Goal: Information Seeking & Learning: Find specific fact

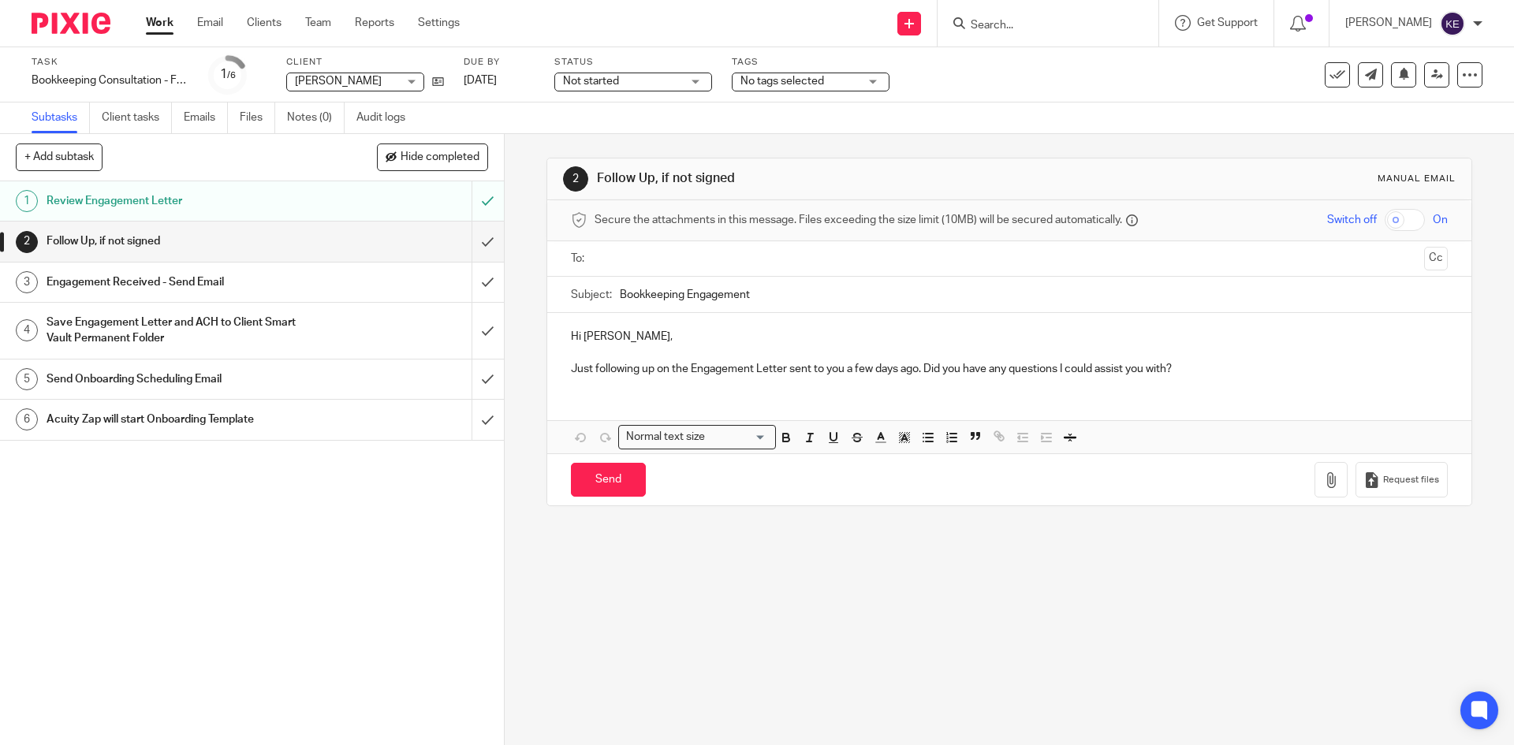
click at [211, 19] on link "Email" at bounding box center [210, 23] width 26 height 16
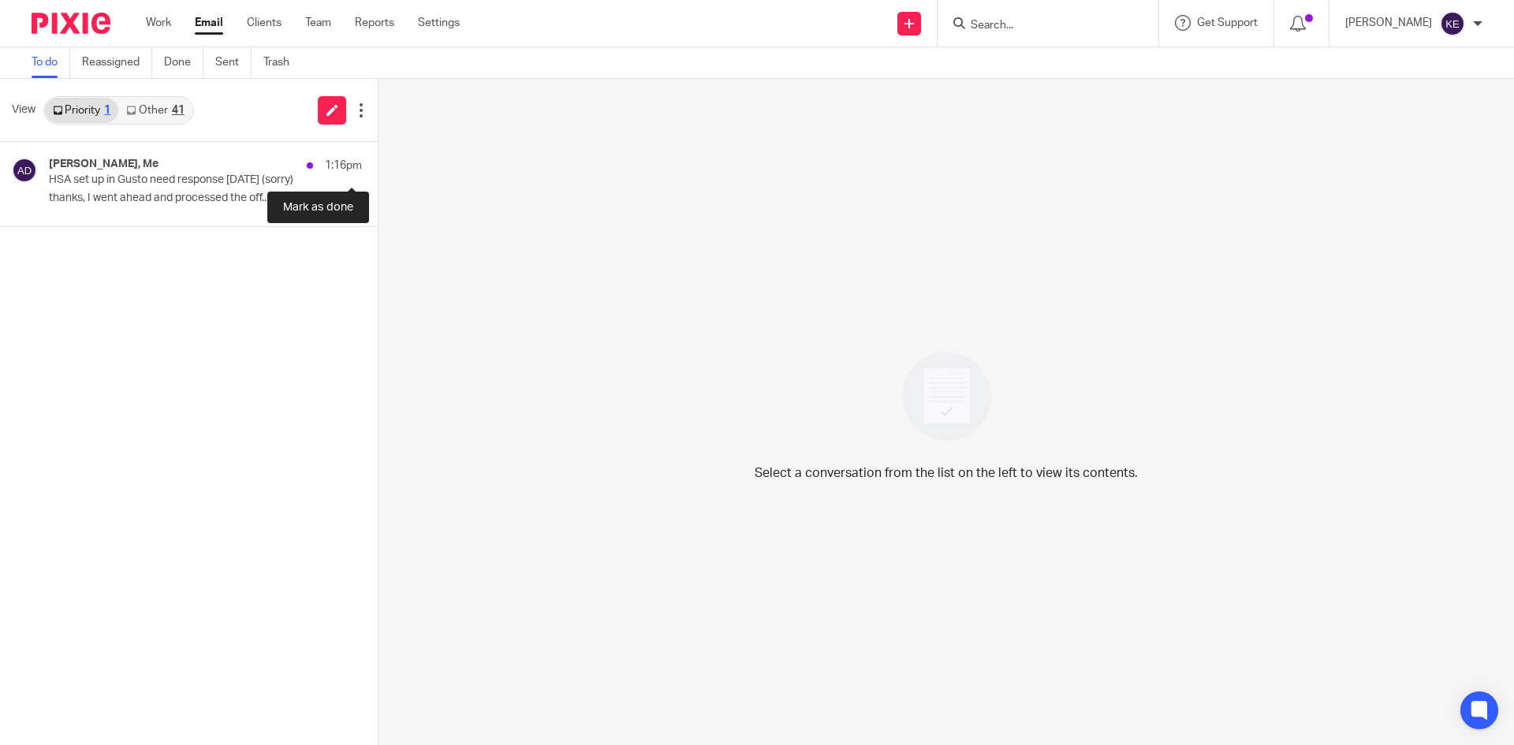
click at [378, 165] on button at bounding box center [384, 163] width 13 height 42
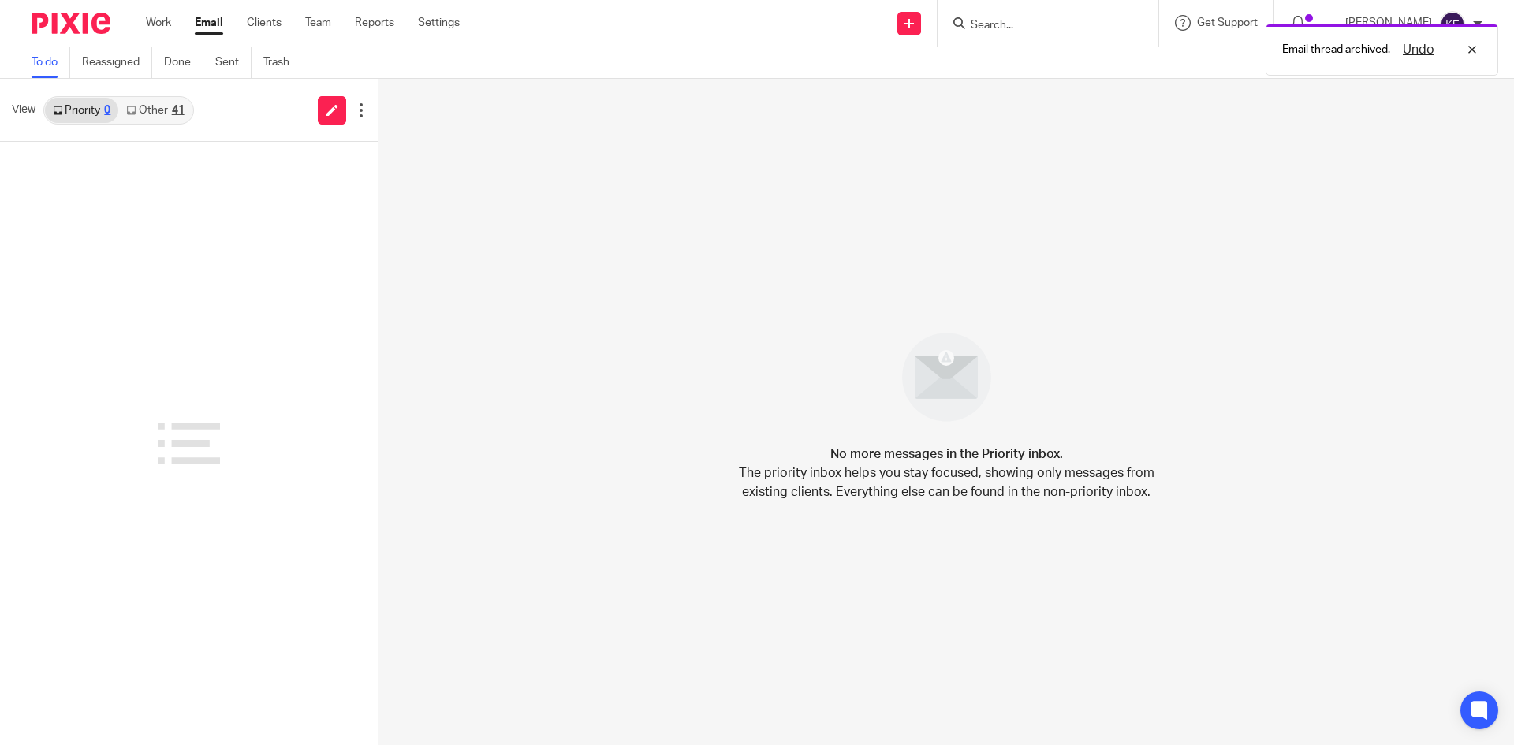
click at [170, 106] on link "Other 41" at bounding box center [154, 110] width 73 height 25
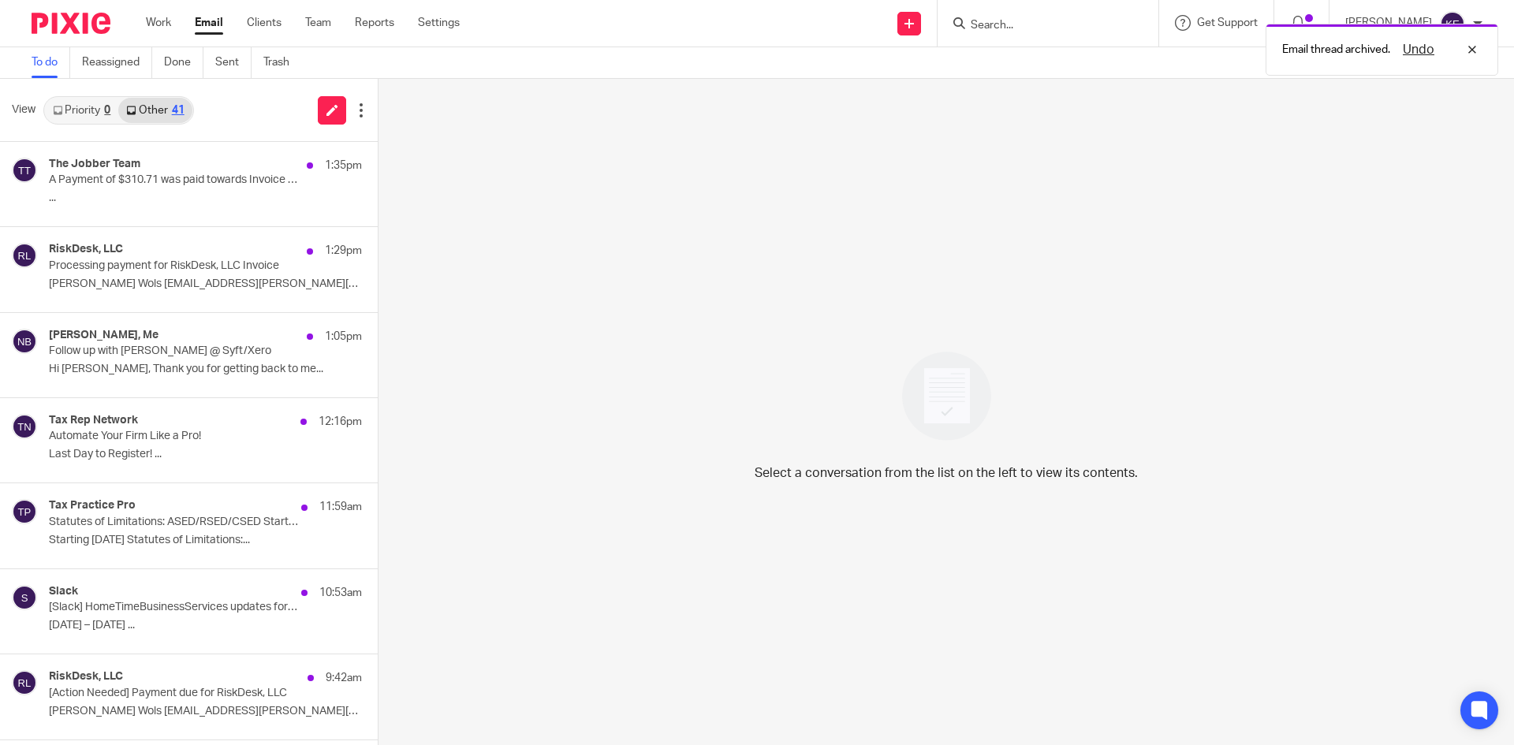
click at [168, 160] on div "The Jobber Team 1:35pm" at bounding box center [205, 166] width 313 height 16
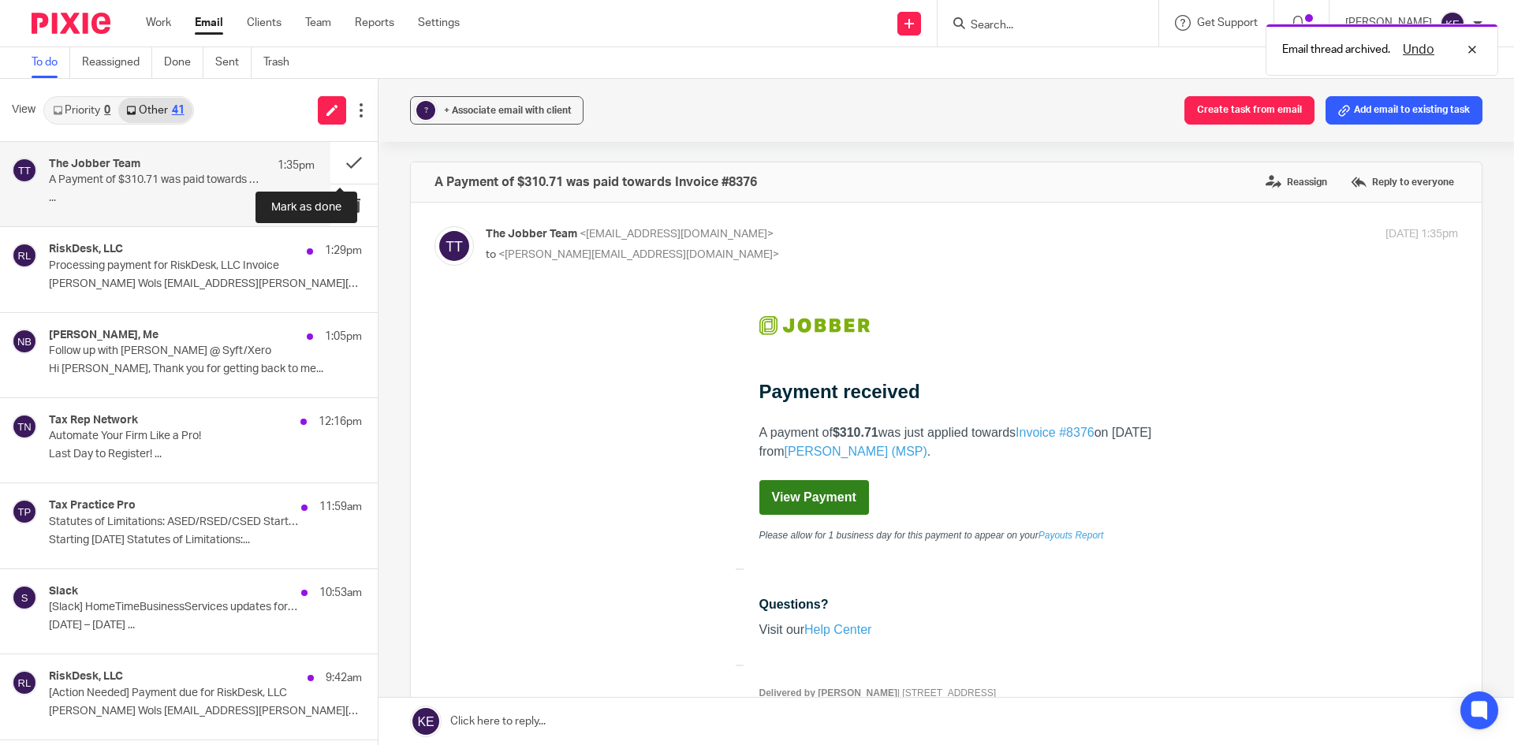
click at [338, 154] on button at bounding box center [353, 163] width 47 height 42
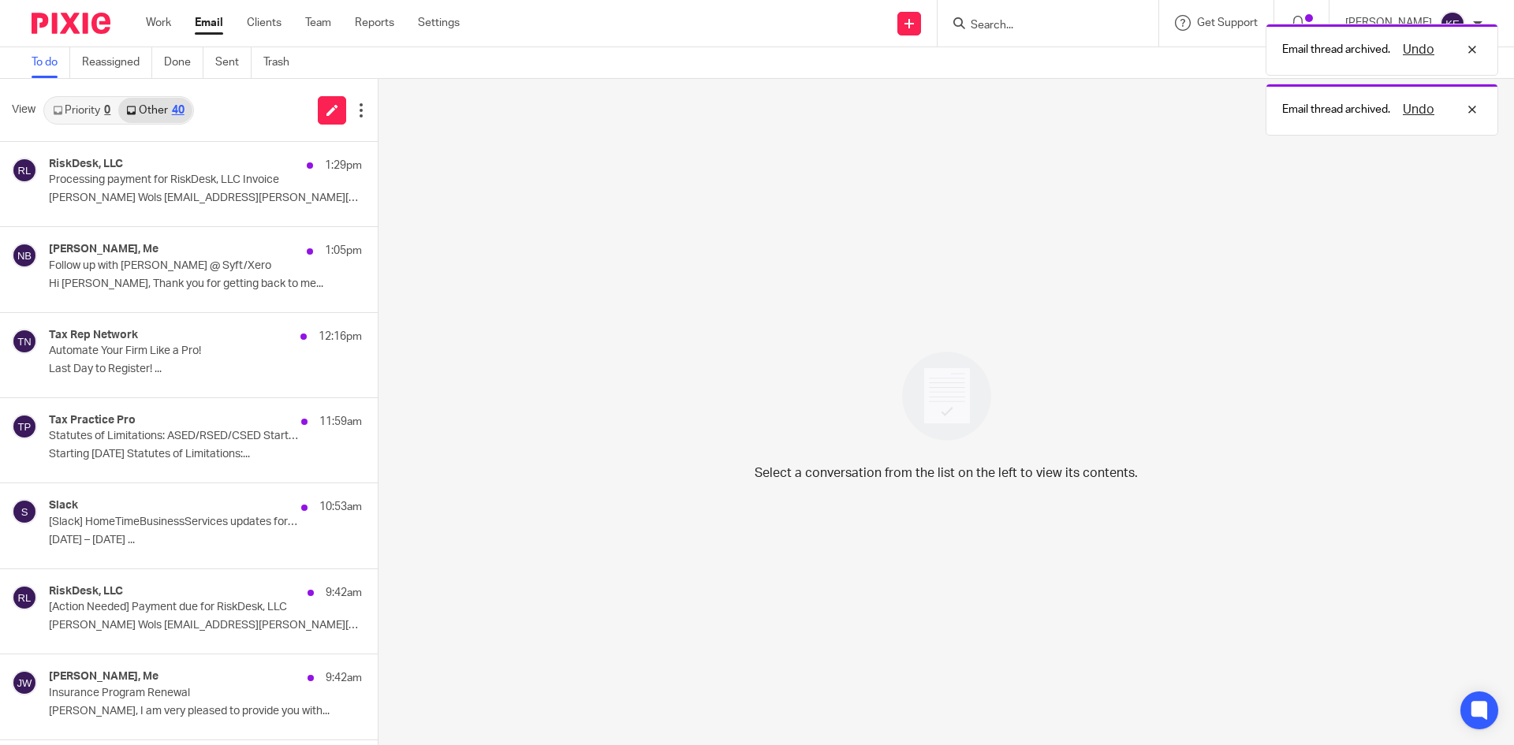
click at [299, 165] on div "1:29pm" at bounding box center [330, 166] width 63 height 16
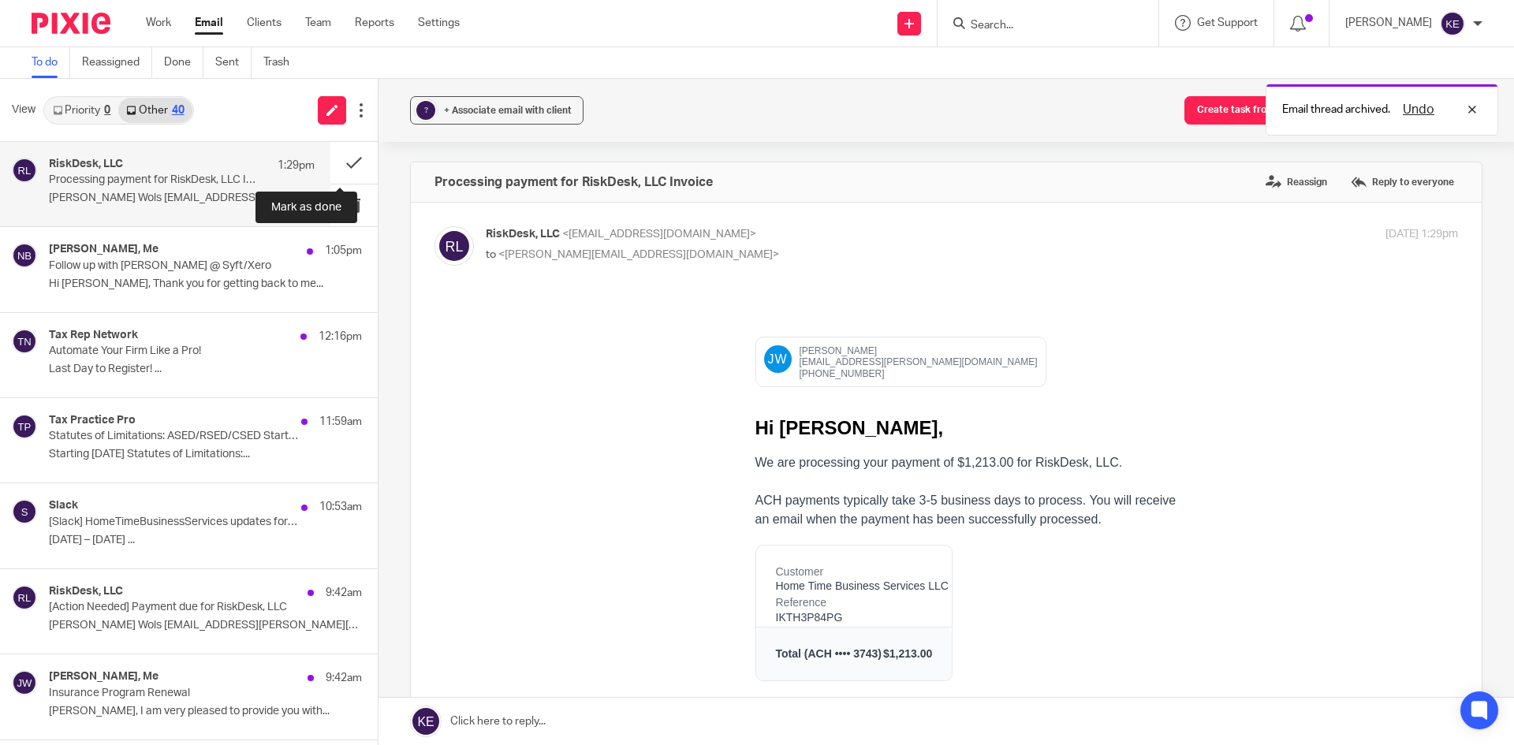
click at [339, 161] on button at bounding box center [353, 163] width 47 height 42
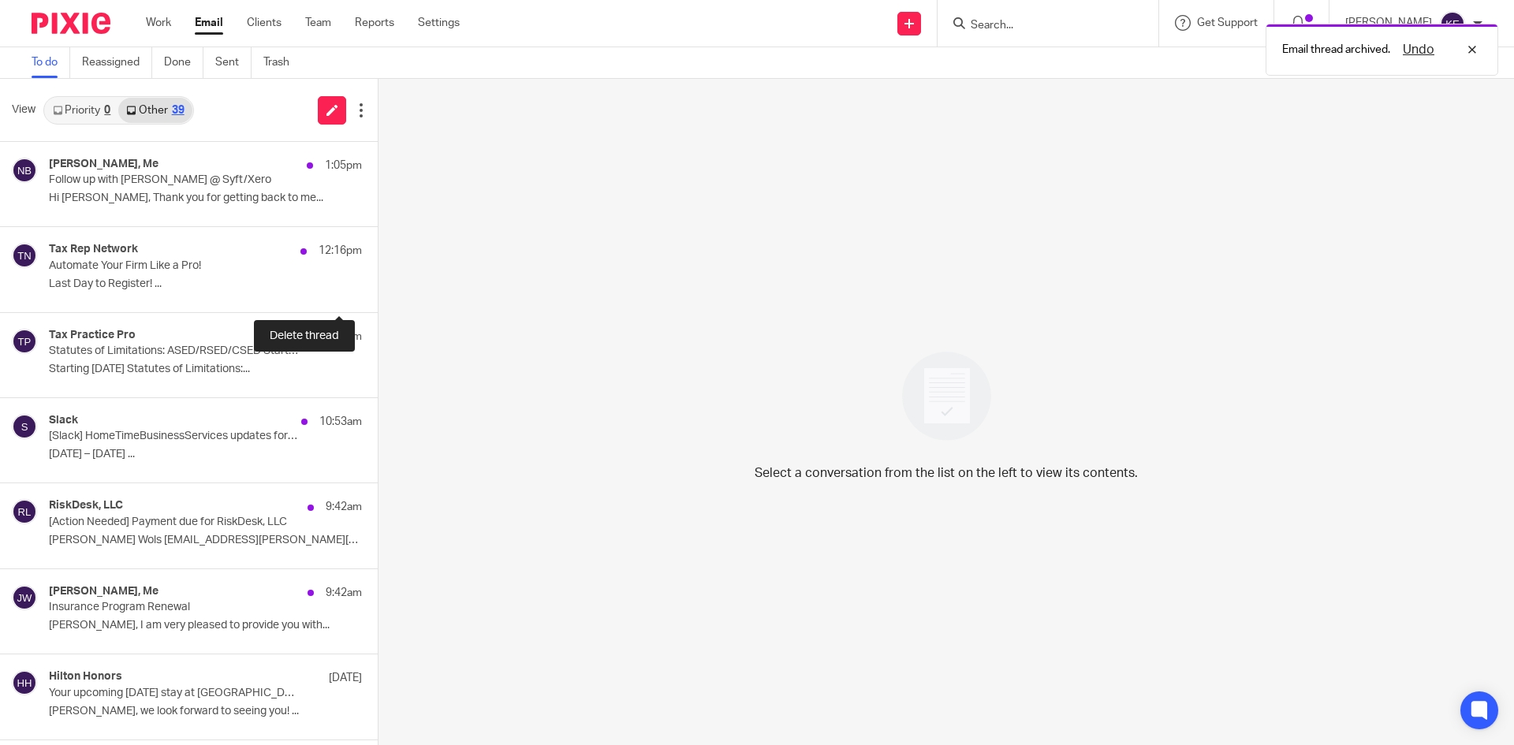
click at [378, 285] on button at bounding box center [384, 291] width 13 height 42
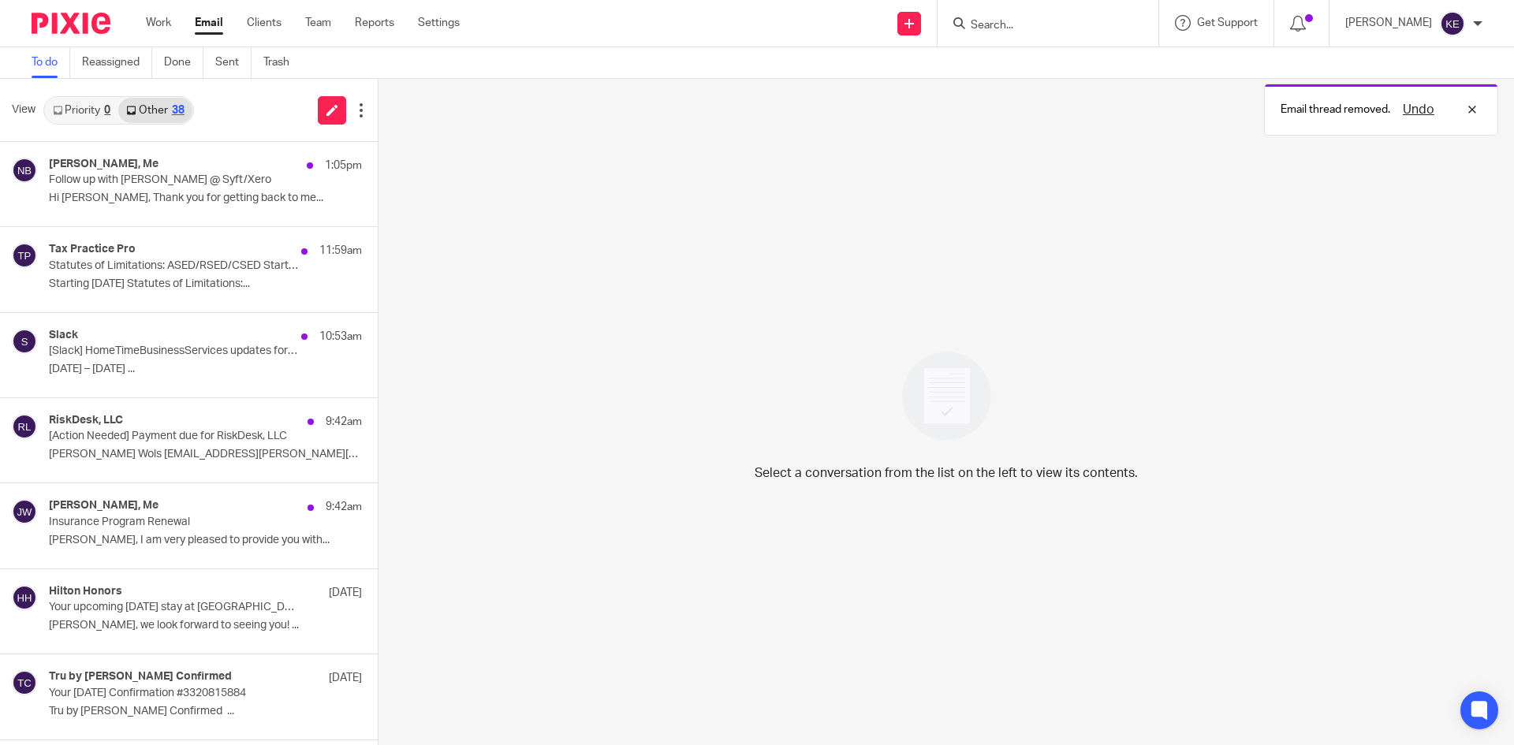
click at [228, 279] on p "Starting Tomorrow Statutes of Limitations:..." at bounding box center [205, 284] width 313 height 13
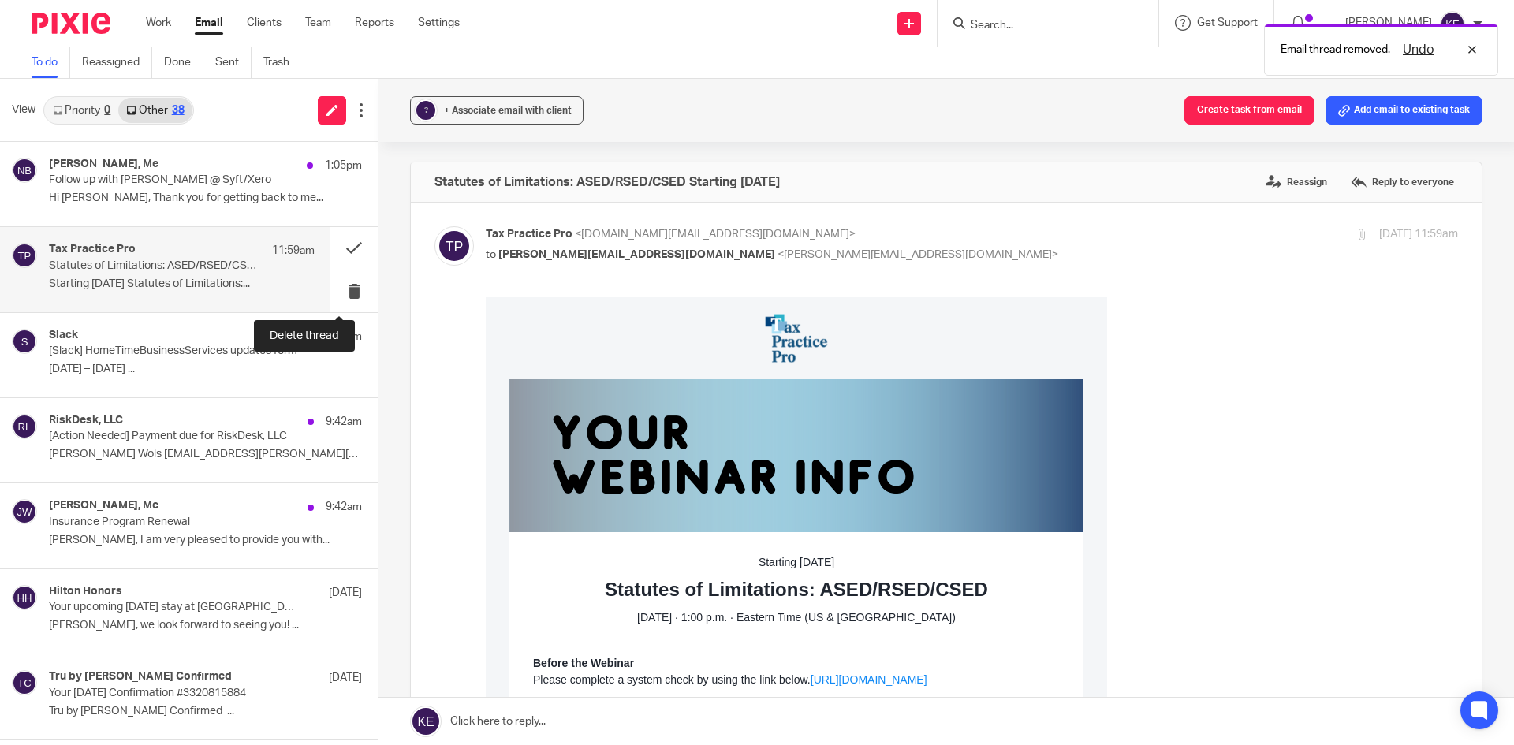
click at [341, 289] on button at bounding box center [353, 291] width 47 height 42
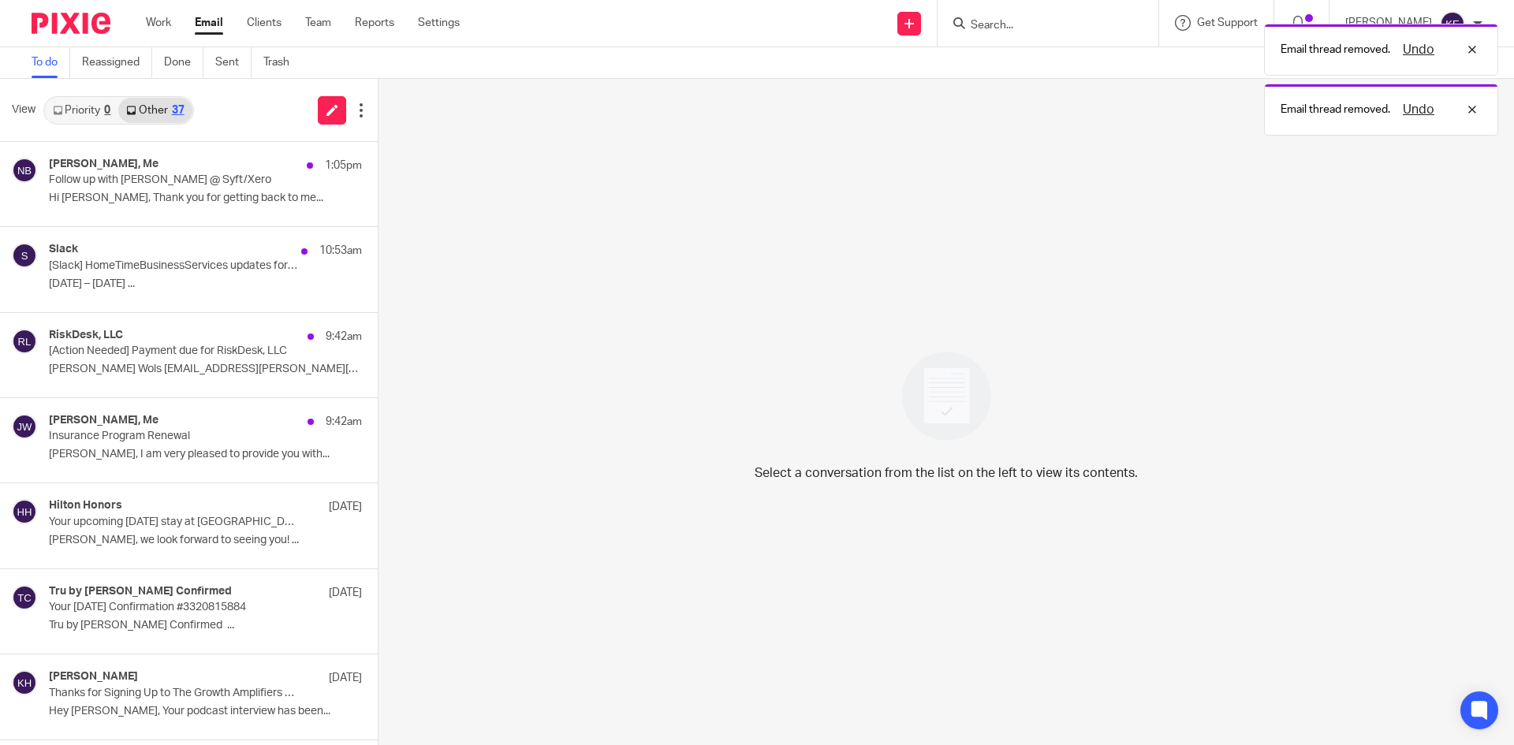
click at [256, 288] on p "Sunday, August 10th – Saturday, August 16th ..." at bounding box center [205, 284] width 313 height 13
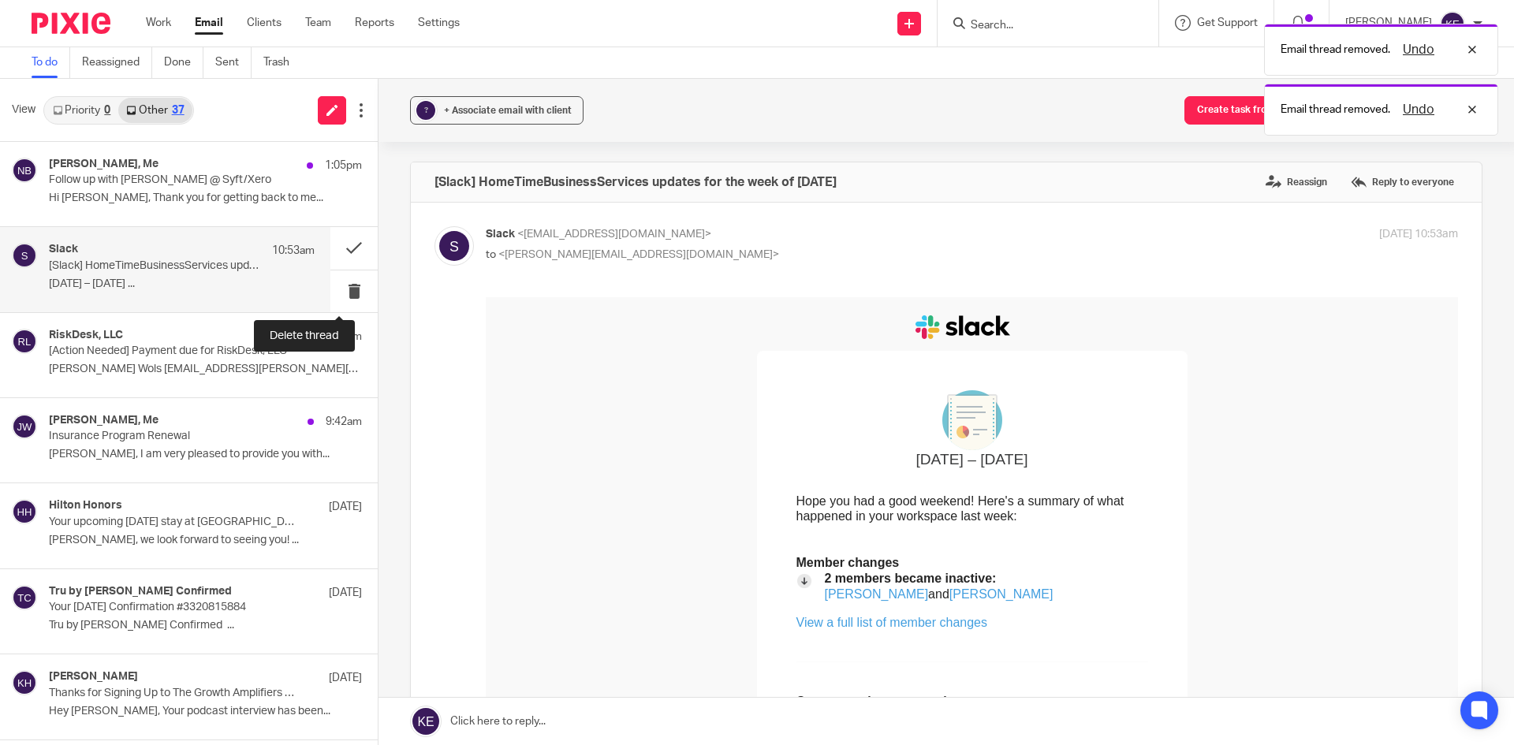
click at [334, 289] on button at bounding box center [353, 291] width 47 height 42
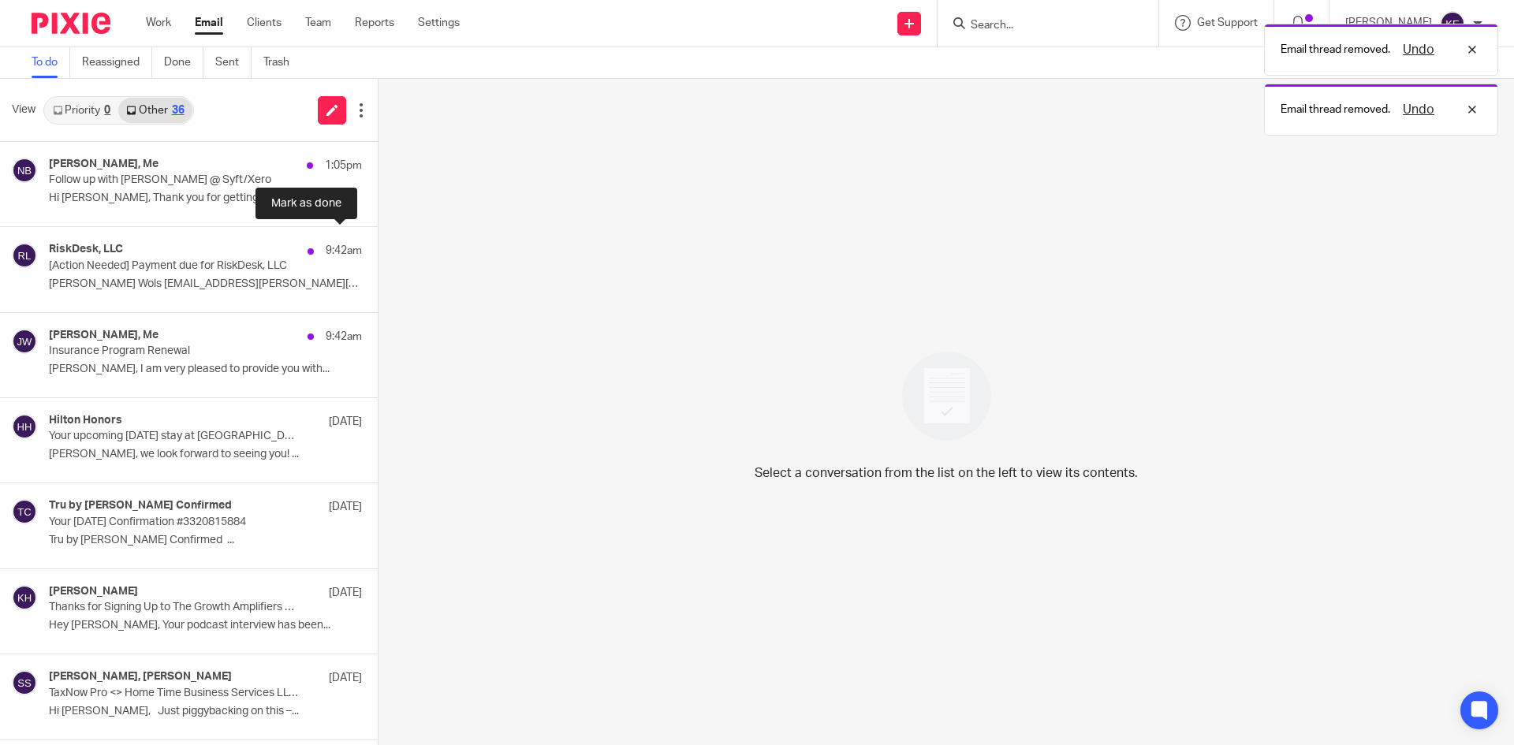
click at [378, 245] on button at bounding box center [384, 248] width 13 height 42
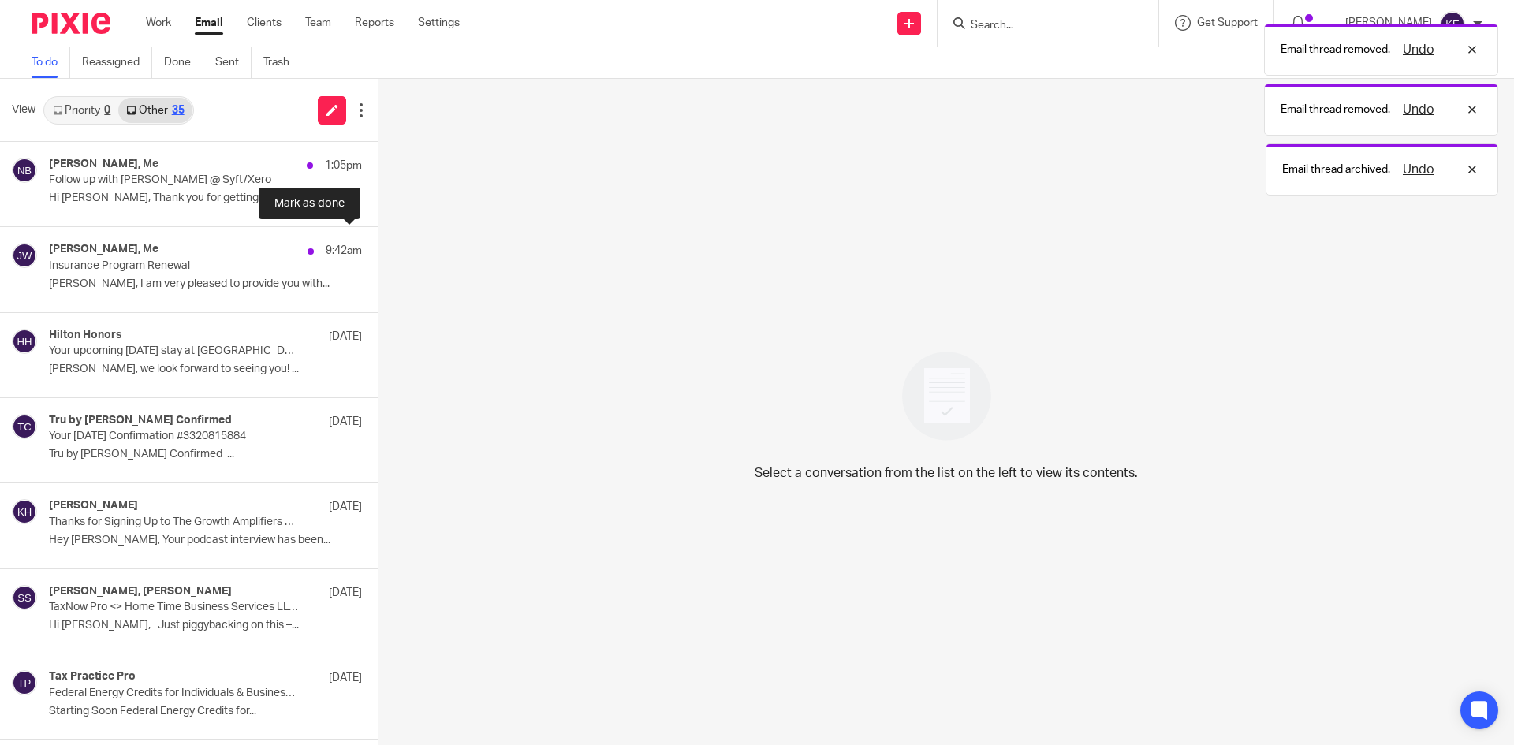
click at [378, 245] on button at bounding box center [384, 248] width 13 height 42
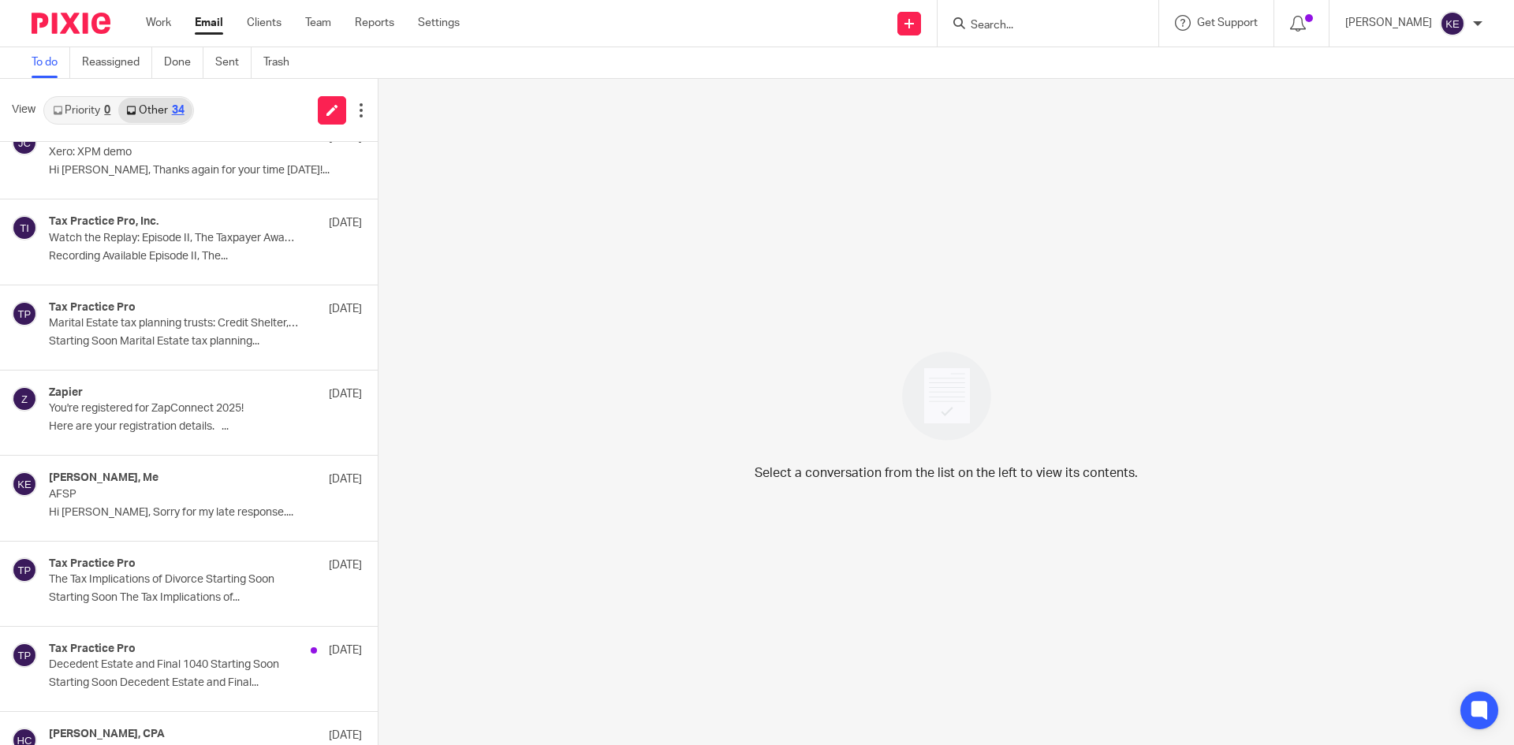
scroll to position [710, 0]
click at [149, 328] on p "Marital Estate tax planning trusts: Credit Shelter, Bypass, QTIP, and more Star…" at bounding box center [174, 325] width 251 height 13
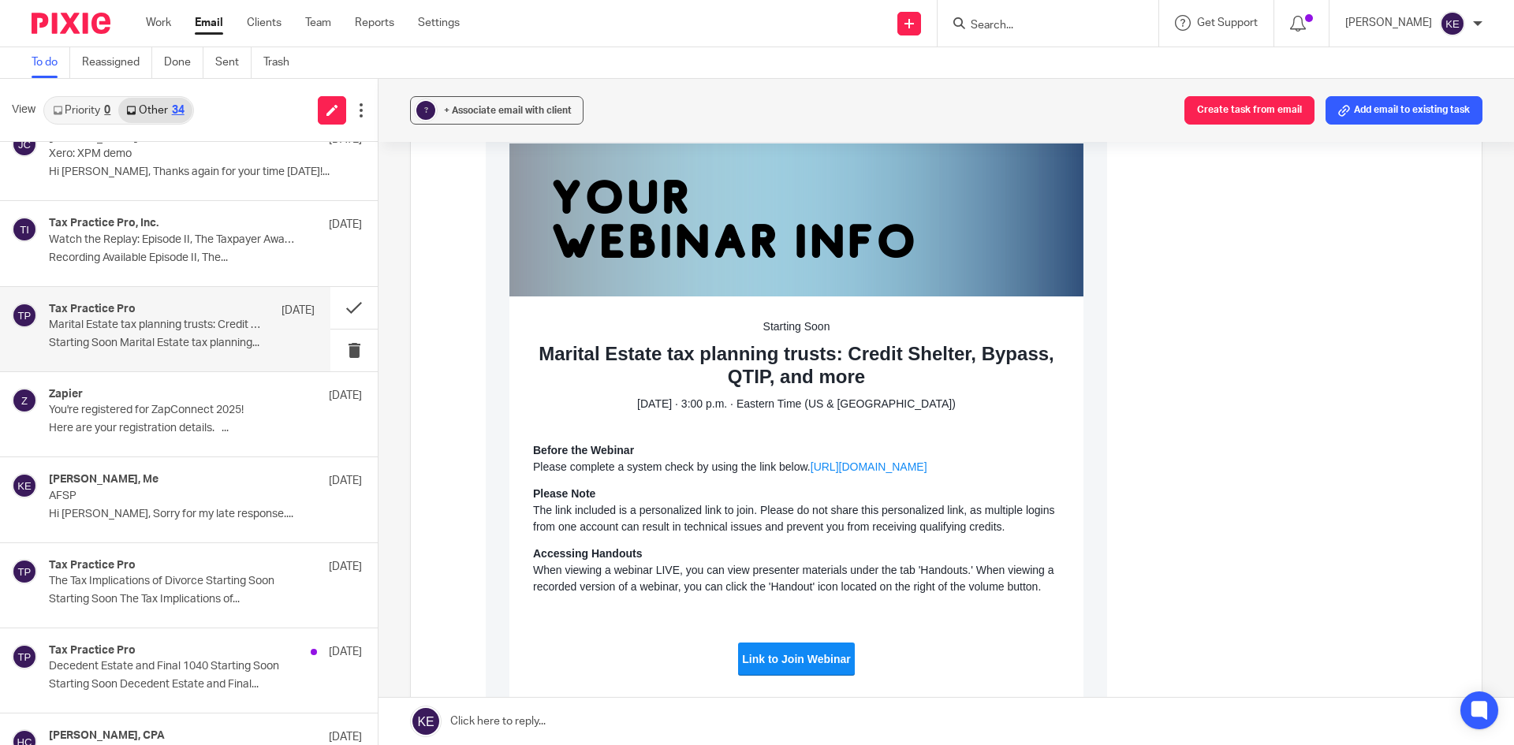
scroll to position [237, 0]
click at [1060, 23] on input "Search" at bounding box center [1040, 26] width 142 height 14
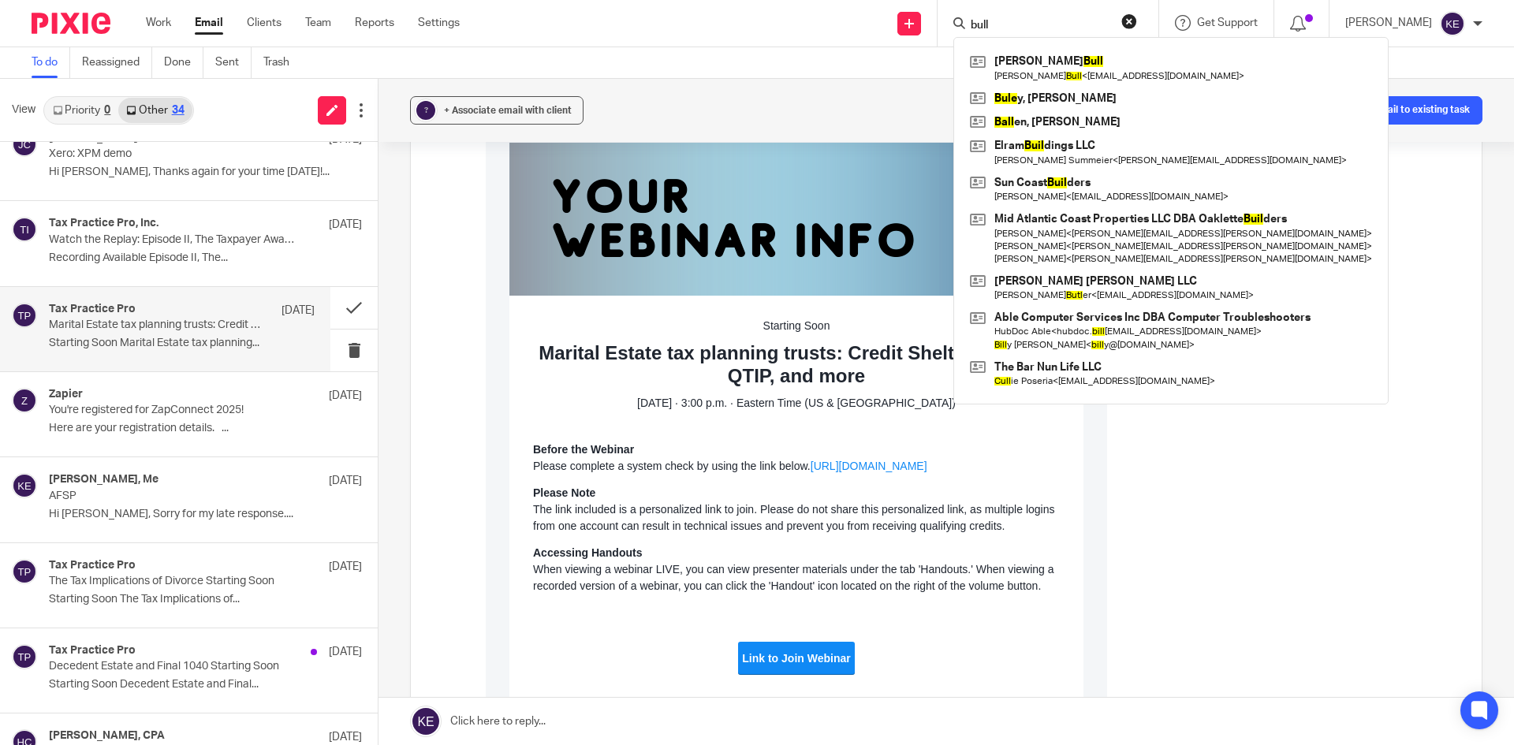
type input "bull"
click at [1071, 76] on link at bounding box center [1171, 68] width 410 height 36
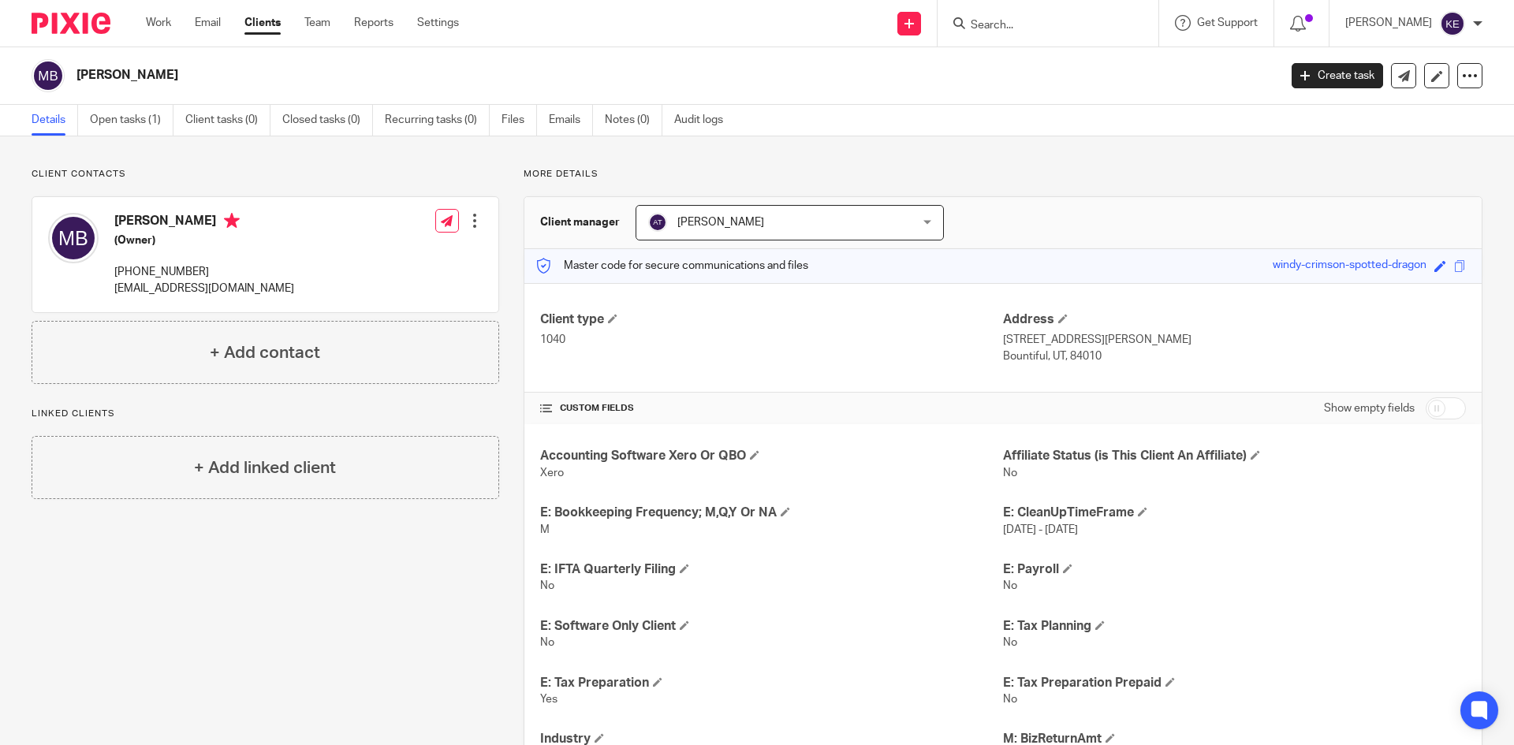
click at [205, 22] on link "Email" at bounding box center [208, 23] width 26 height 16
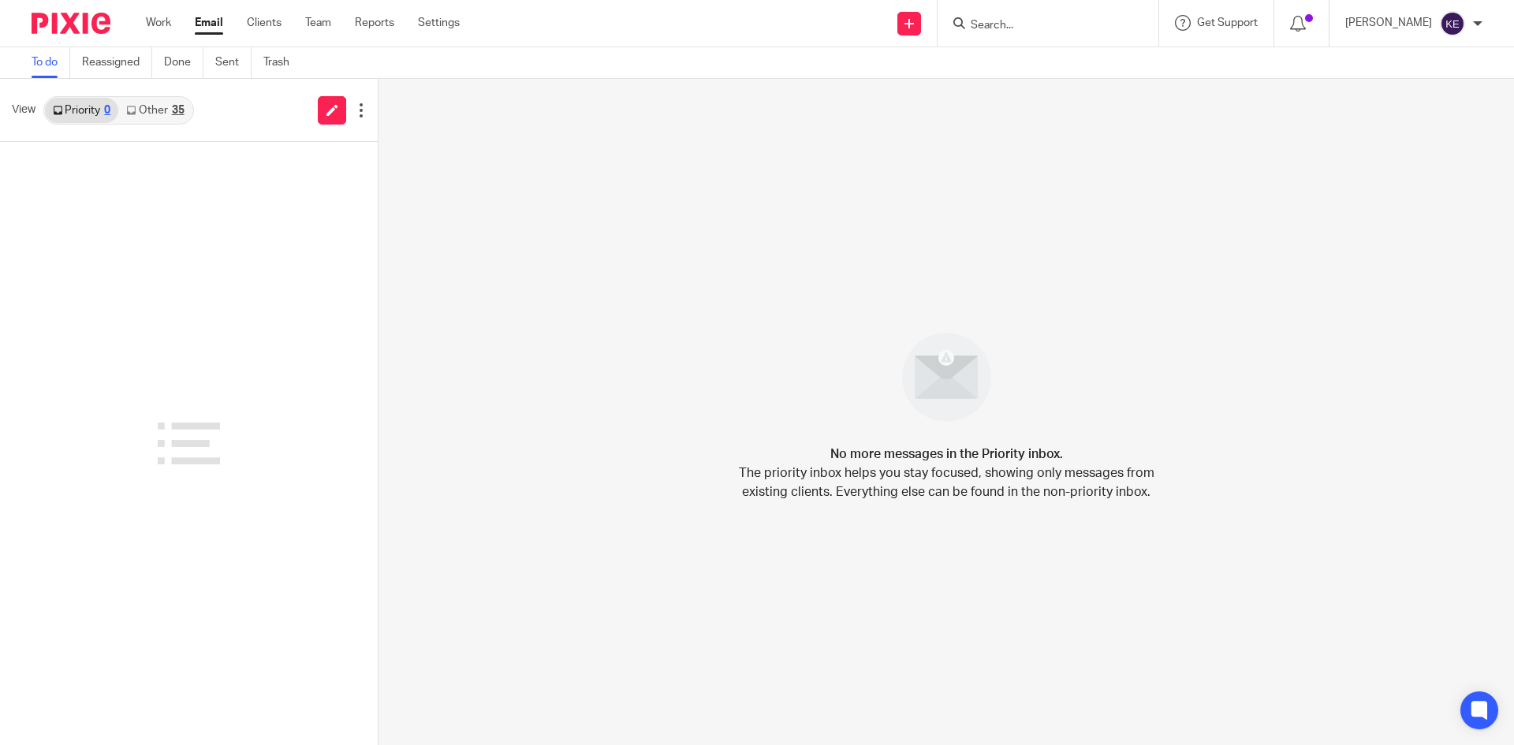
click at [179, 113] on div "35" at bounding box center [178, 110] width 13 height 11
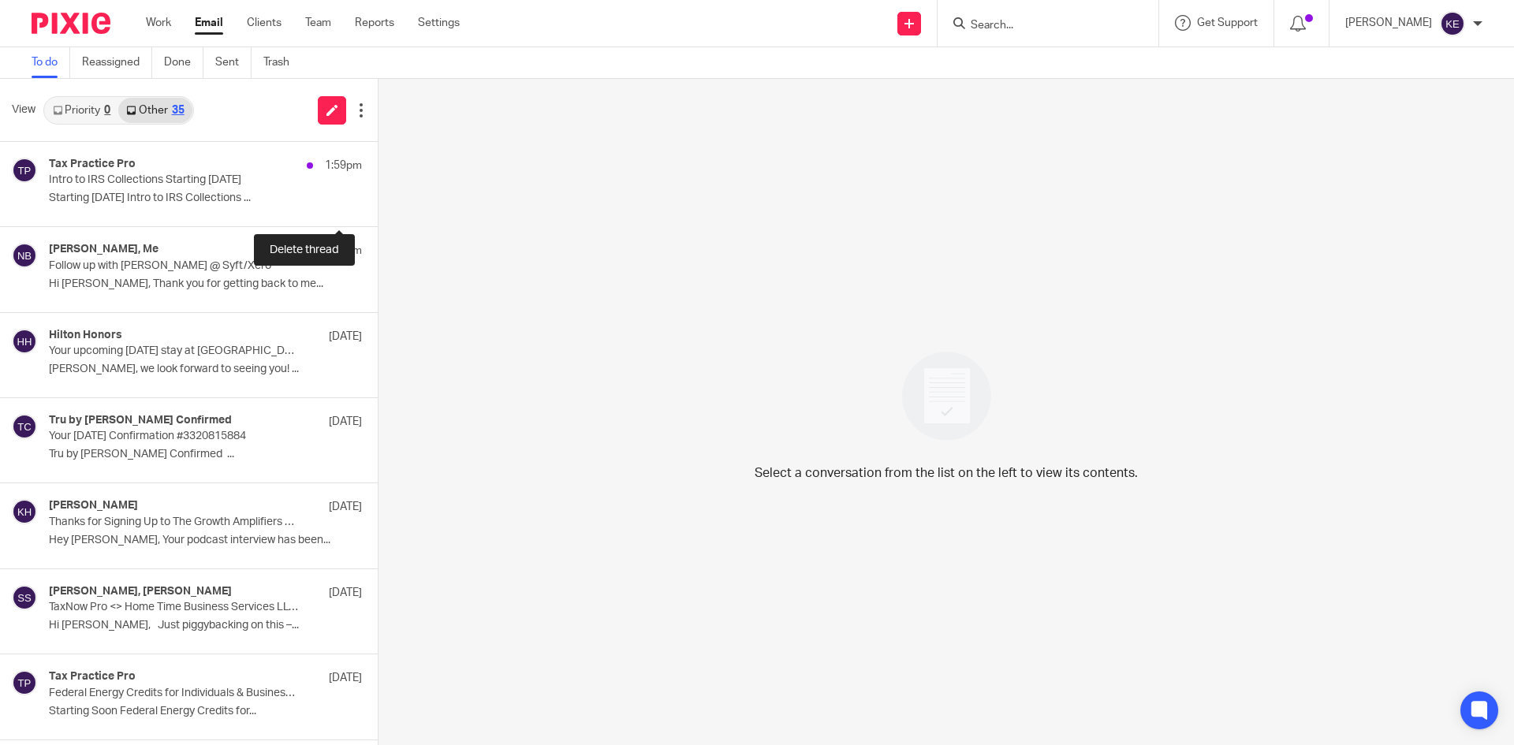
click at [378, 199] on button at bounding box center [384, 206] width 13 height 42
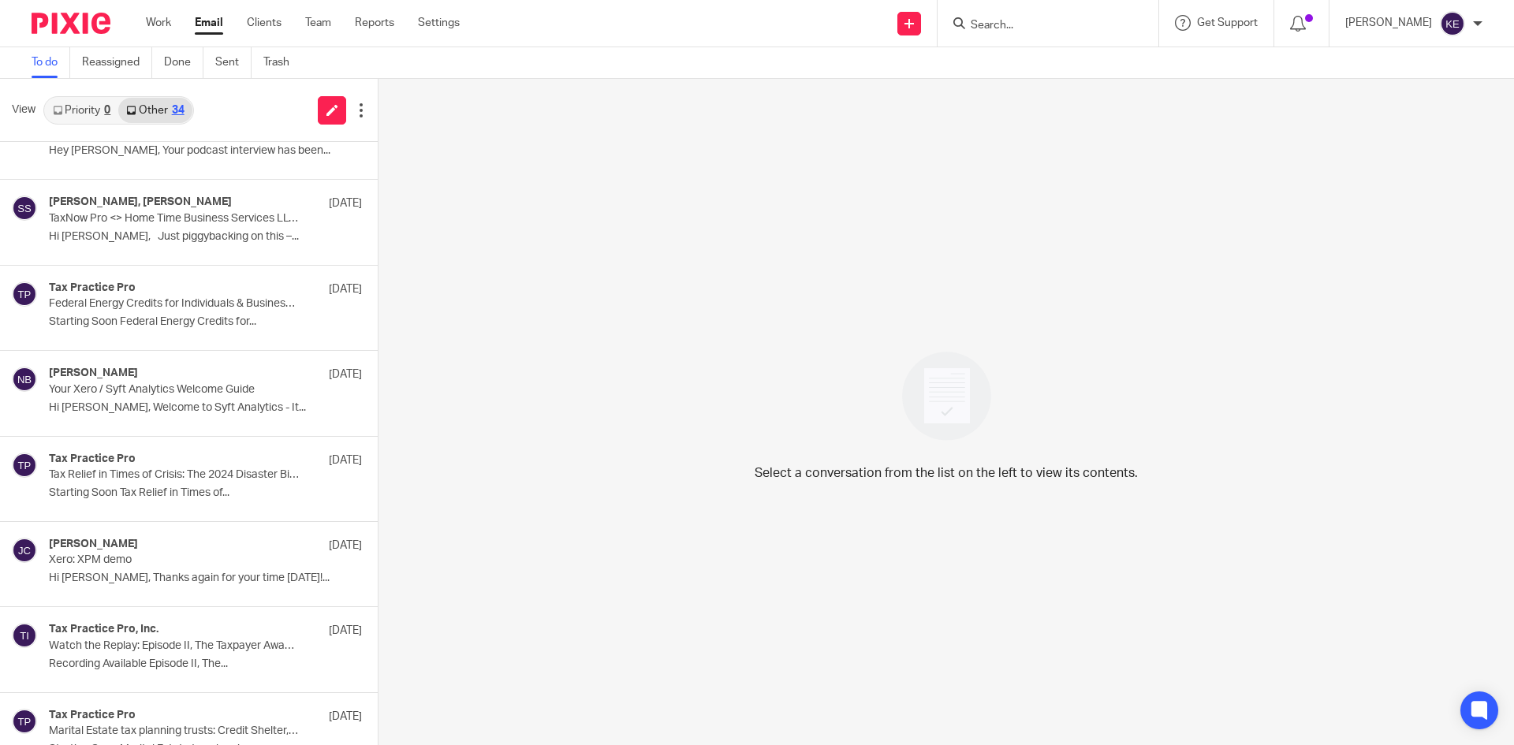
scroll to position [315, 0]
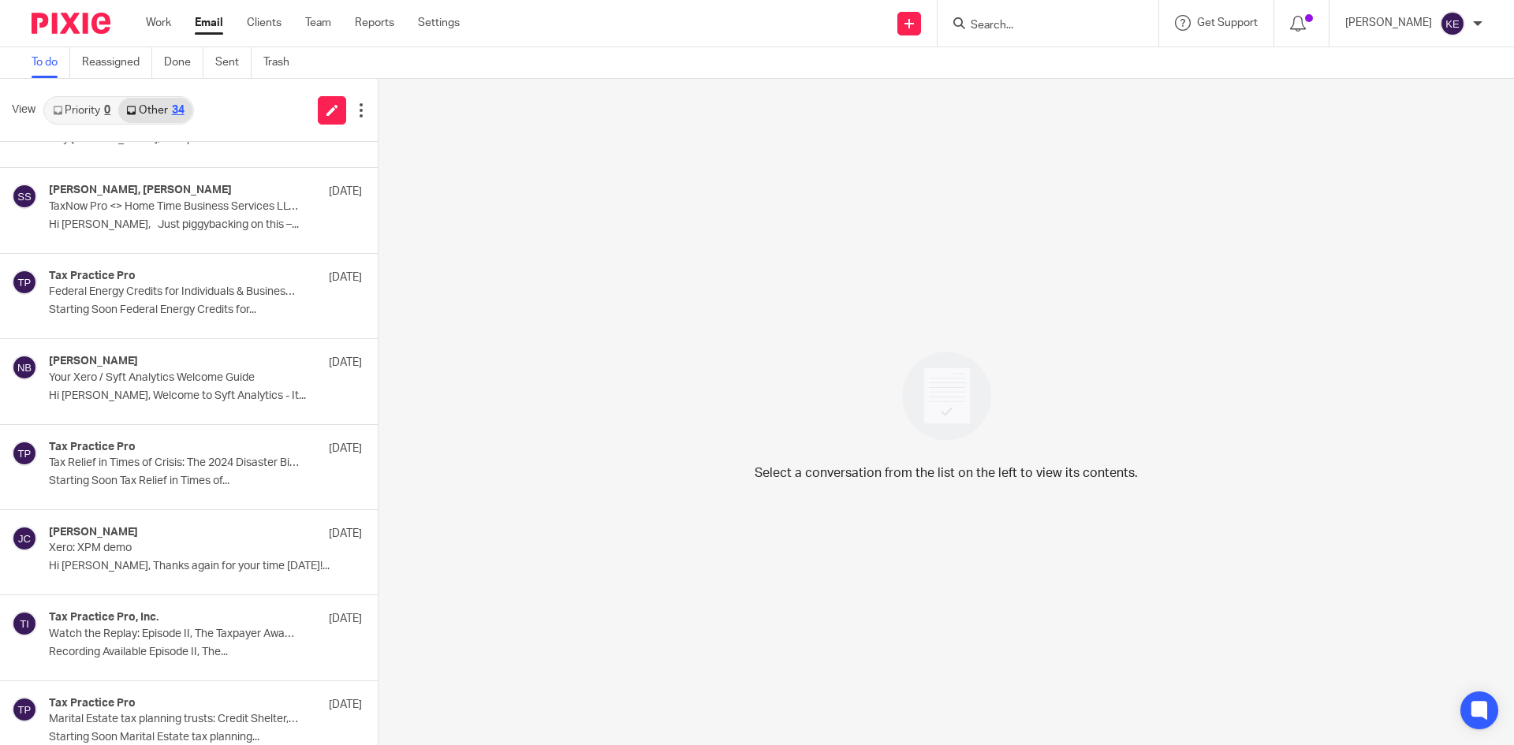
click at [146, 201] on p "TaxNow Pro <> Home Time Business Services LLC <> Welcome & Onboarding Resources!" at bounding box center [174, 206] width 251 height 13
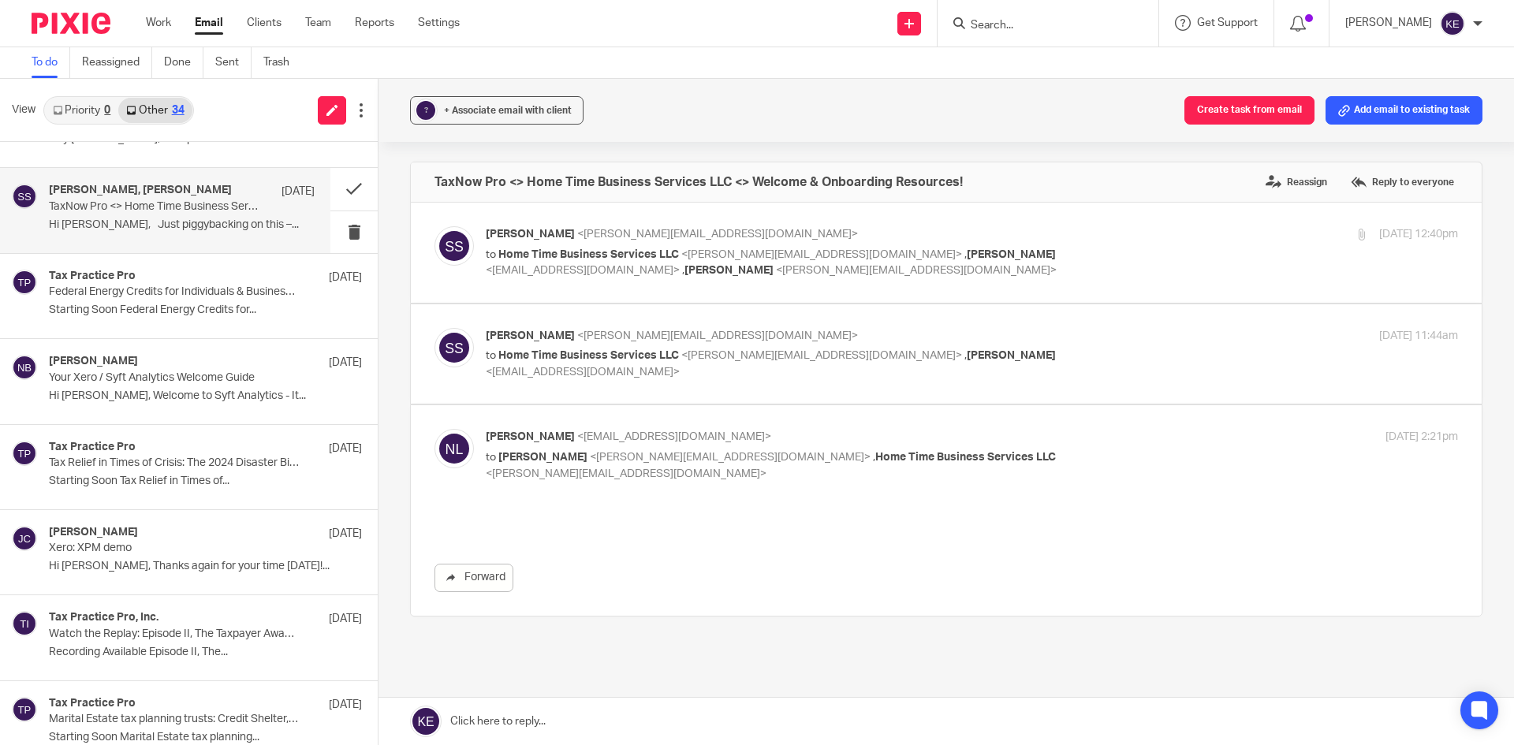
scroll to position [0, 0]
